Goal: Communication & Community: Answer question/provide support

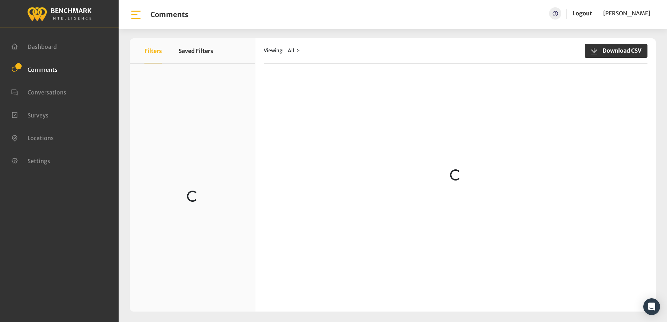
scroll to position [1612, 0]
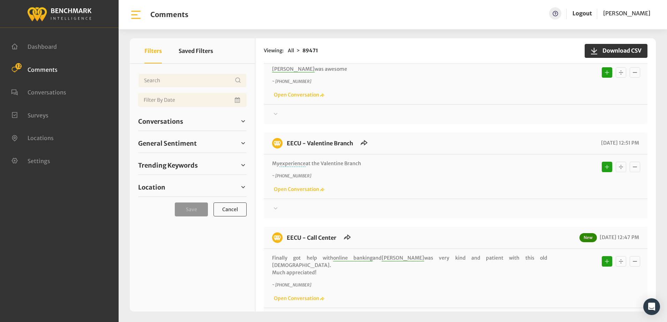
scroll to position [135, 0]
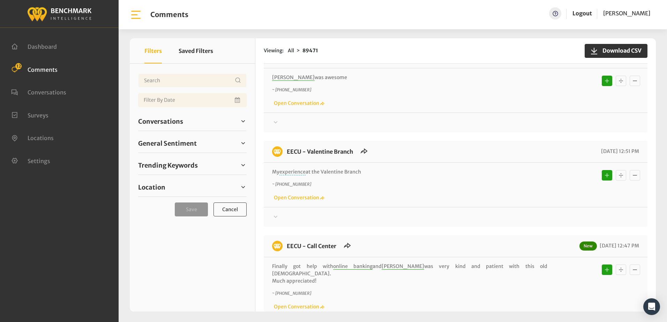
click at [270, 214] on div "Your comment about EECU is greatly appreciated! If at any time you wish to end …" at bounding box center [456, 214] width 384 height 14
click at [277, 217] on icon at bounding box center [275, 217] width 7 height 8
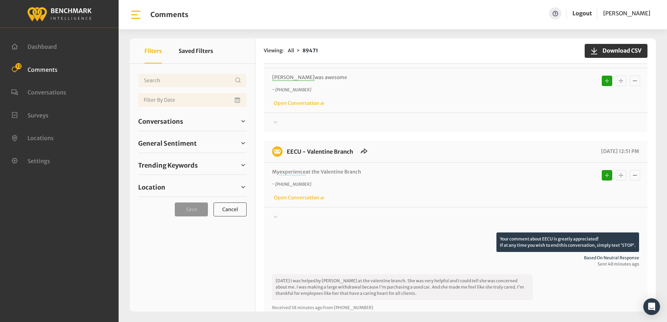
click at [277, 217] on icon at bounding box center [276, 217] width 4 height 2
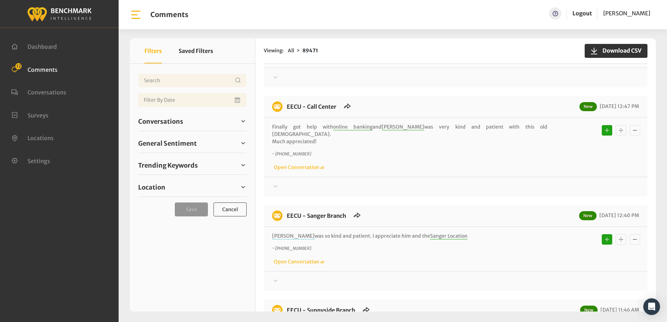
scroll to position [65, 0]
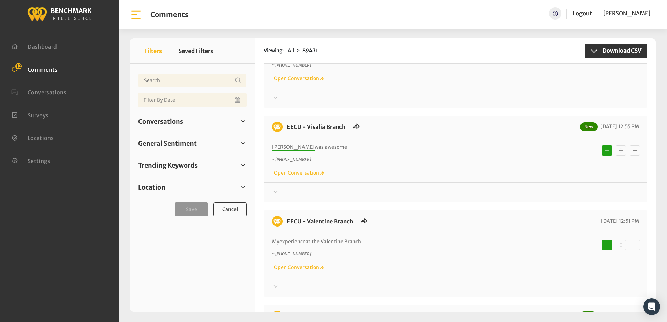
click at [447, 100] on div at bounding box center [455, 98] width 367 height 8
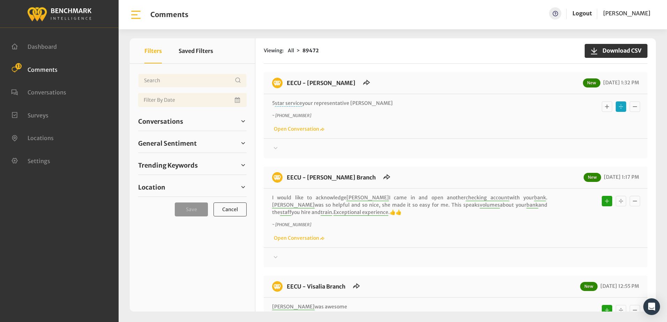
click at [603, 109] on icon "Basic example" at bounding box center [606, 107] width 7 height 8
click at [446, 120] on div "~ +15593856535 Open Conversation" at bounding box center [455, 123] width 367 height 20
click at [463, 107] on div "5 star service your representative Gao ~ +15593856535 Open Conversation" at bounding box center [455, 116] width 367 height 33
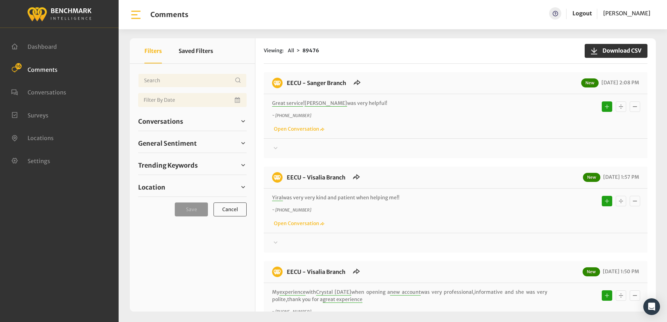
click at [401, 131] on div "~ +15592509394 Open Conversation" at bounding box center [455, 123] width 367 height 20
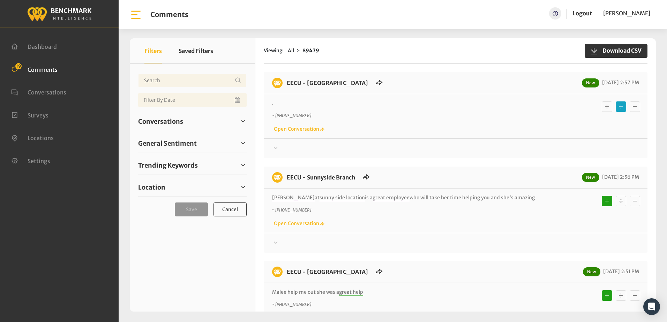
click at [277, 149] on icon at bounding box center [275, 148] width 7 height 8
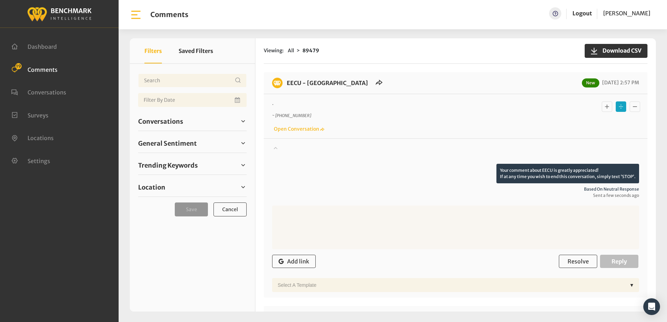
click at [277, 149] on icon at bounding box center [276, 148] width 4 height 2
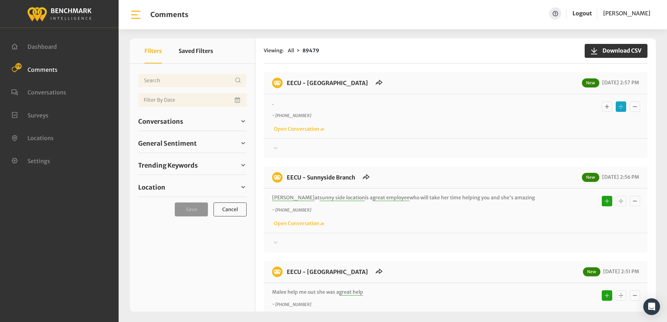
click at [485, 131] on div "~ +15595155770 Open Conversation" at bounding box center [455, 123] width 367 height 20
click at [275, 148] on icon at bounding box center [276, 148] width 4 height 2
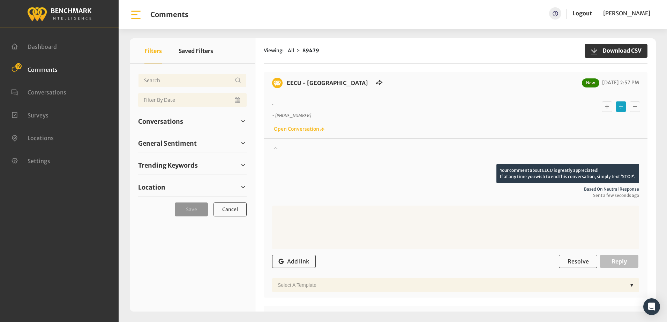
click at [275, 148] on icon at bounding box center [276, 148] width 4 height 2
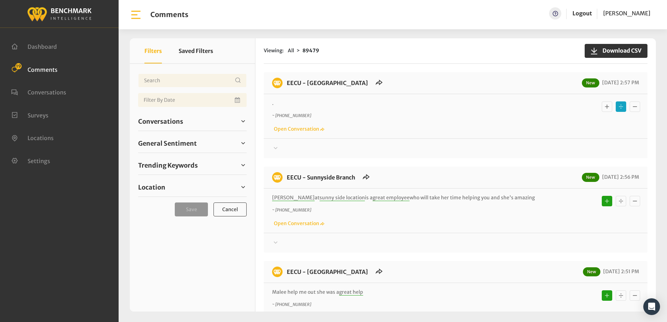
click at [446, 122] on div "~ +15595155770 Open Conversation" at bounding box center [455, 123] width 367 height 20
click at [274, 148] on icon at bounding box center [275, 148] width 7 height 8
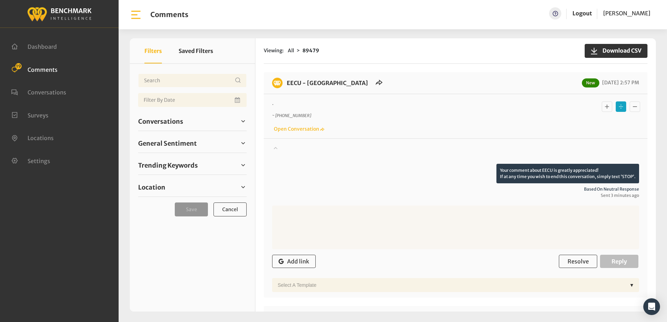
click at [274, 148] on icon at bounding box center [275, 148] width 7 height 8
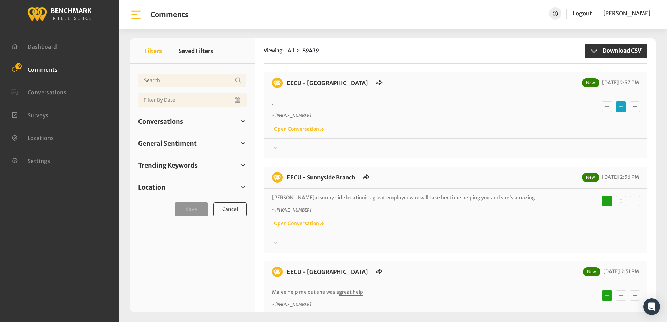
click at [397, 115] on p "~ [PHONE_NUMBER]" at bounding box center [409, 116] width 275 height 6
click at [275, 146] on icon at bounding box center [275, 148] width 7 height 8
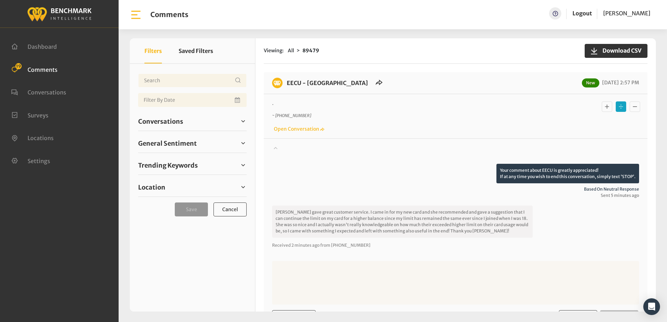
drag, startPoint x: 603, startPoint y: 108, endPoint x: 494, endPoint y: 115, distance: 109.4
click at [602, 108] on button "Basic example" at bounding box center [607, 106] width 10 height 10
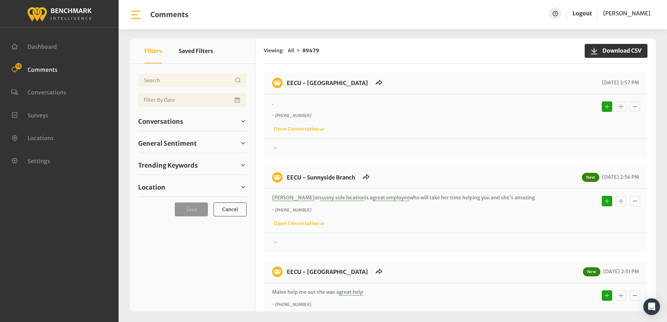
click at [449, 110] on div ". ~ [PHONE_NUMBER] Open Conversation" at bounding box center [455, 116] width 367 height 33
click at [276, 148] on icon at bounding box center [275, 148] width 7 height 8
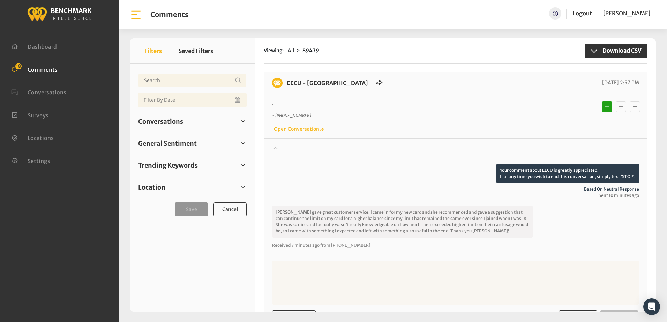
click at [276, 148] on icon at bounding box center [275, 148] width 7 height 8
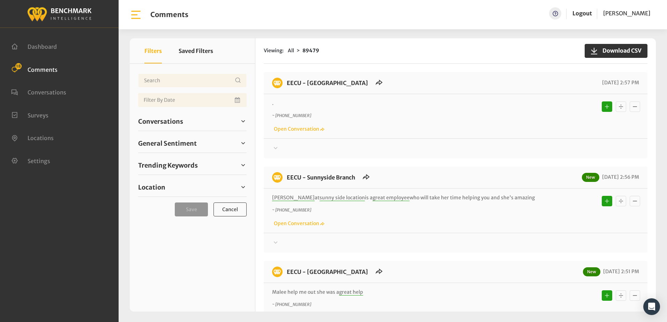
click at [362, 139] on div "Your comment about EECU is greatly appreciated! If at any time you wish to end …" at bounding box center [456, 145] width 384 height 14
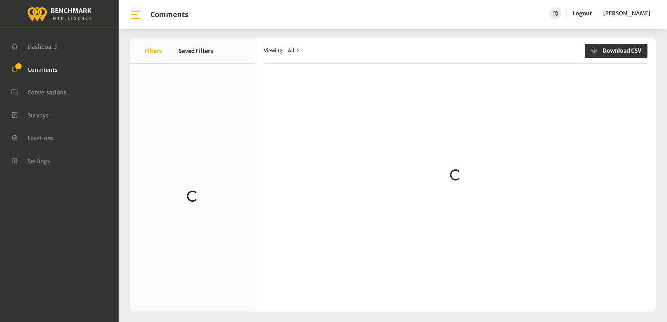
scroll to position [105, 0]
